Goal: Transaction & Acquisition: Purchase product/service

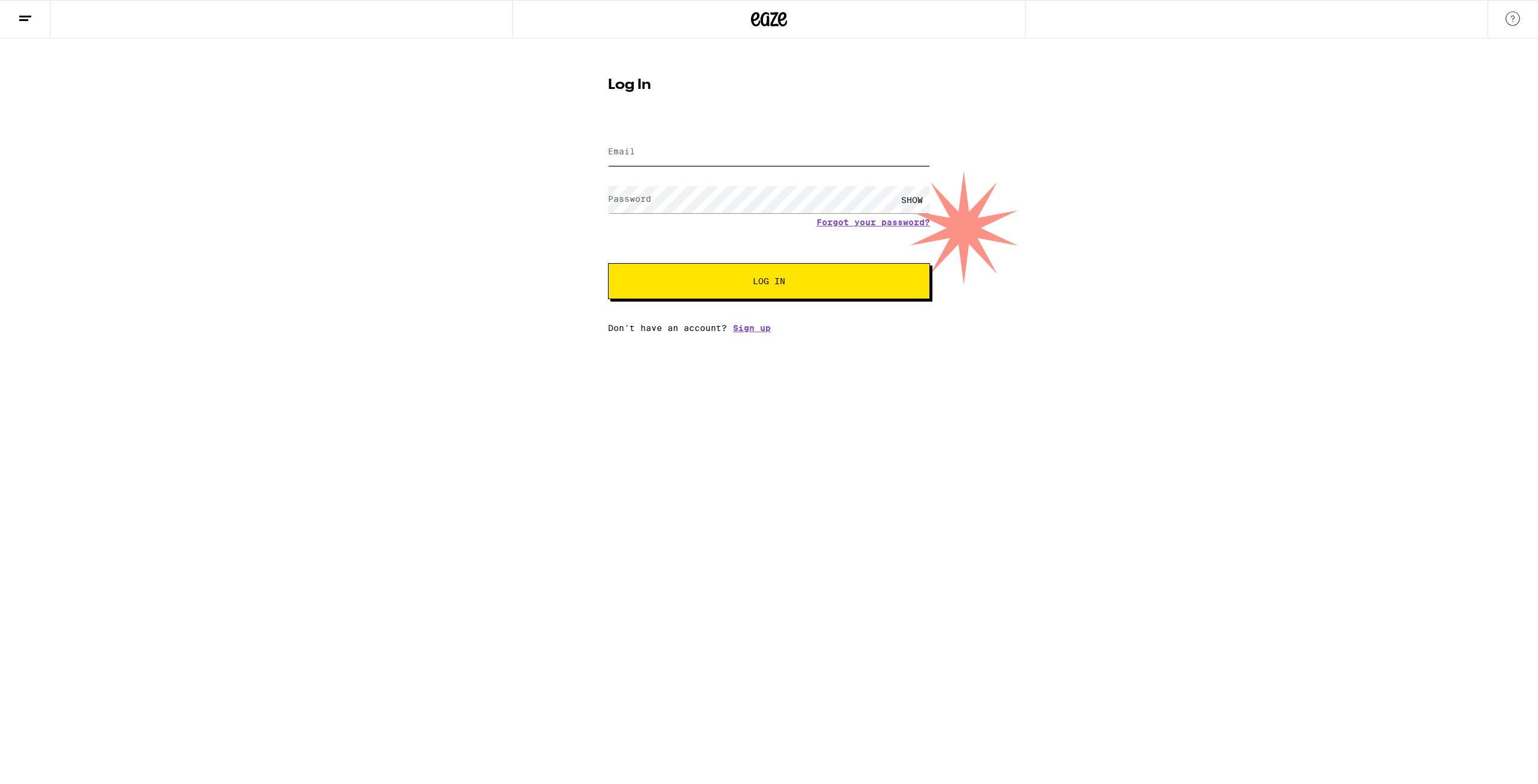
type input "[EMAIL_ADDRESS][DOMAIN_NAME]"
click at [753, 289] on button "Log In" at bounding box center [769, 281] width 322 height 36
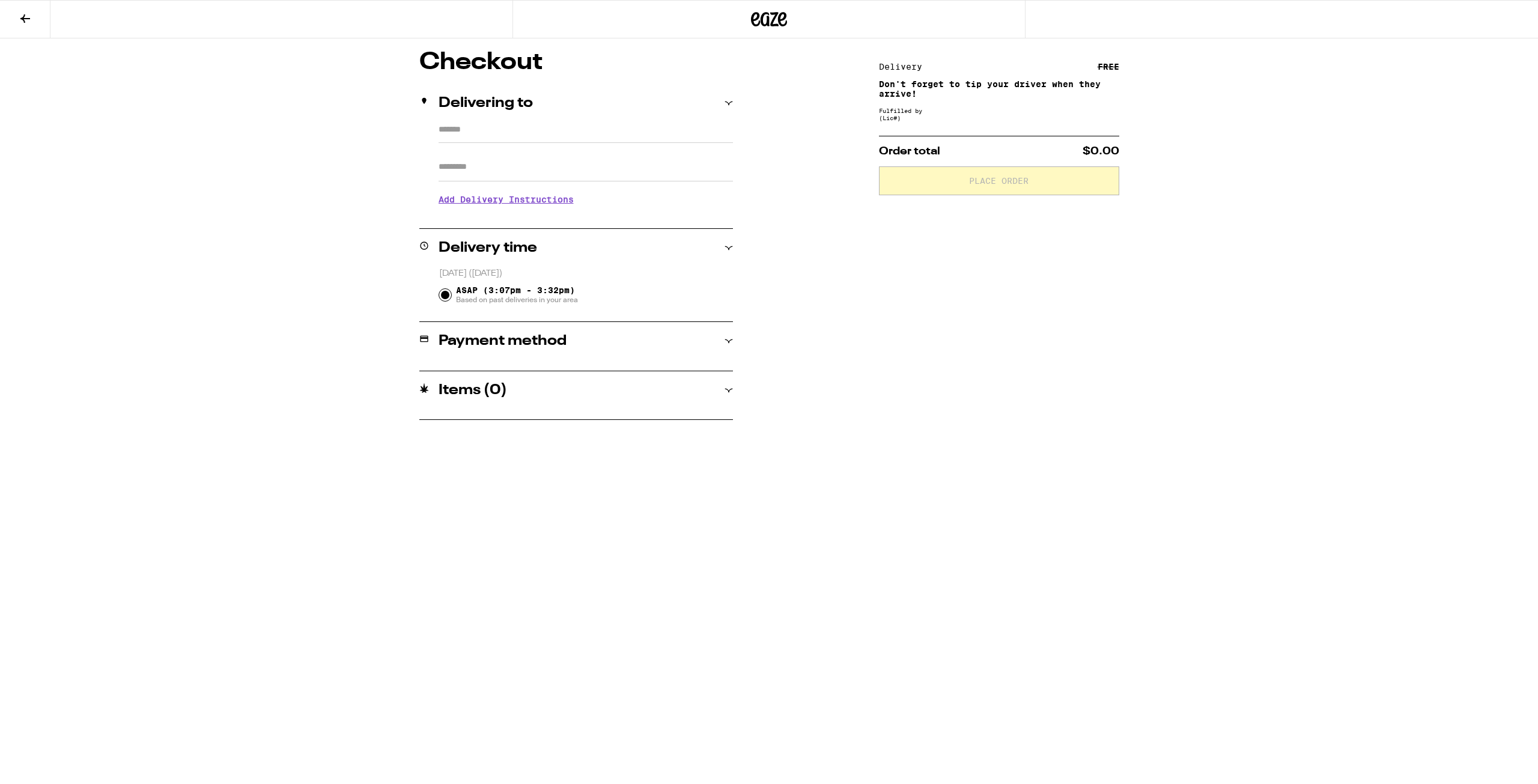
type input "**********"
